Goal: Task Accomplishment & Management: Manage account settings

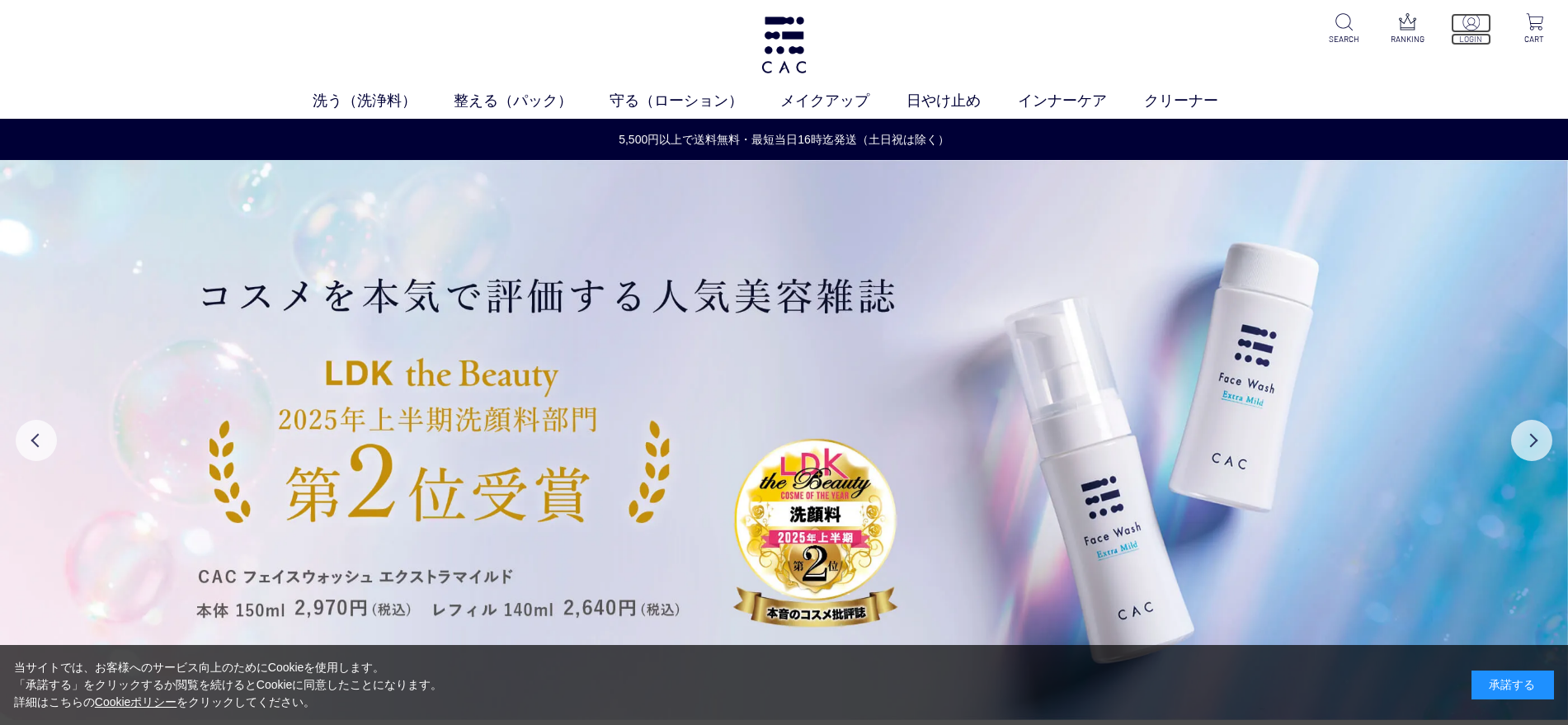
click at [1471, 20] on img at bounding box center [1471, 21] width 17 height 17
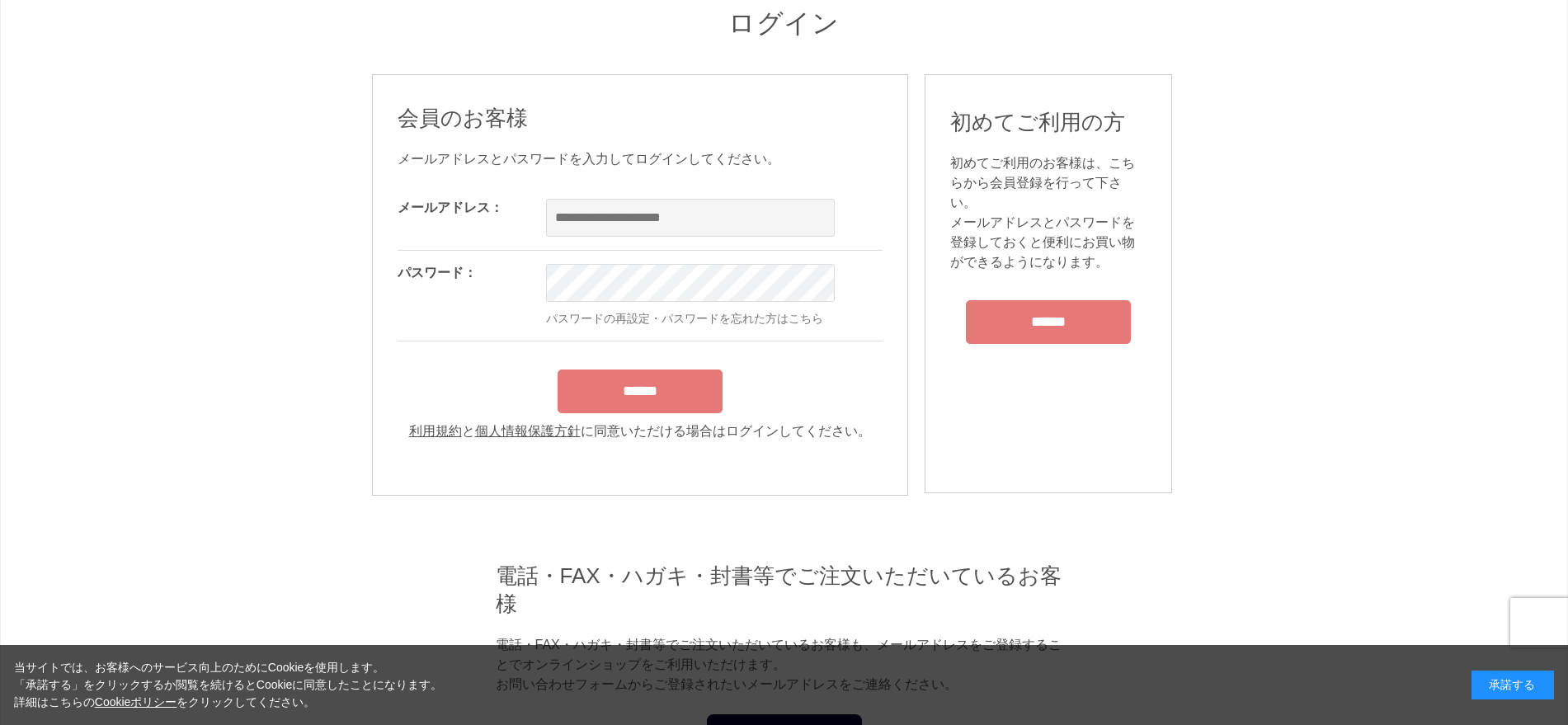
scroll to position [103, 0]
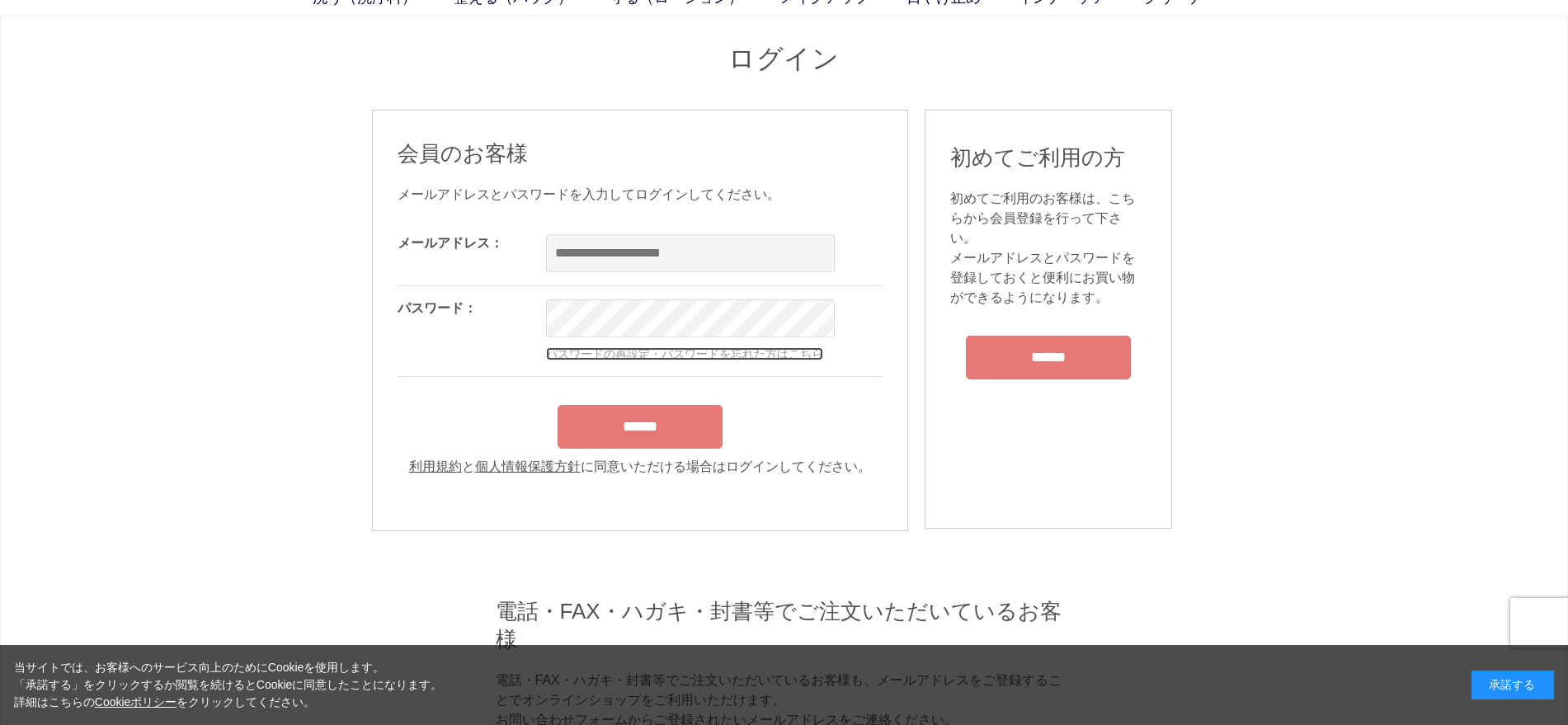
click at [790, 348] on link "パスワードの再設定・パスワードを忘れた方はこちら" at bounding box center [684, 354] width 277 height 13
